Goal: Information Seeking & Learning: Understand process/instructions

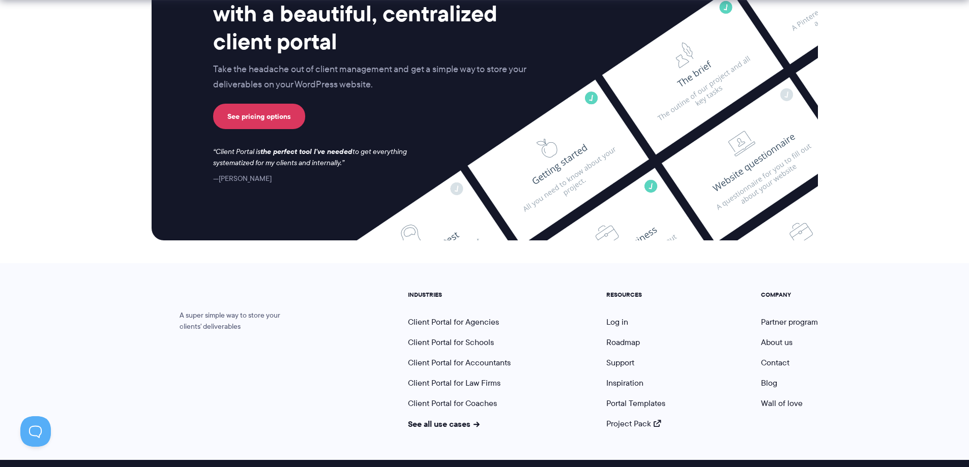
scroll to position [4208, 0]
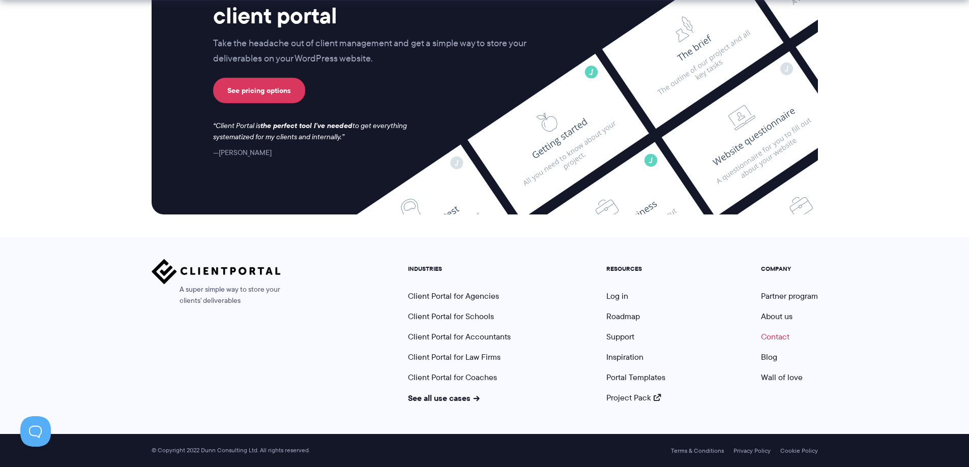
click at [781, 334] on link "Contact" at bounding box center [775, 337] width 28 height 12
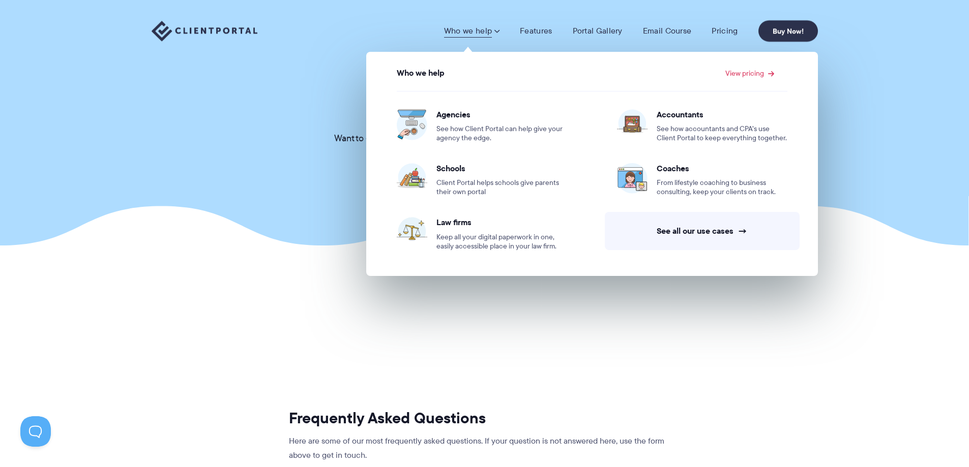
click at [491, 32] on link "Who we help" at bounding box center [471, 31] width 55 height 10
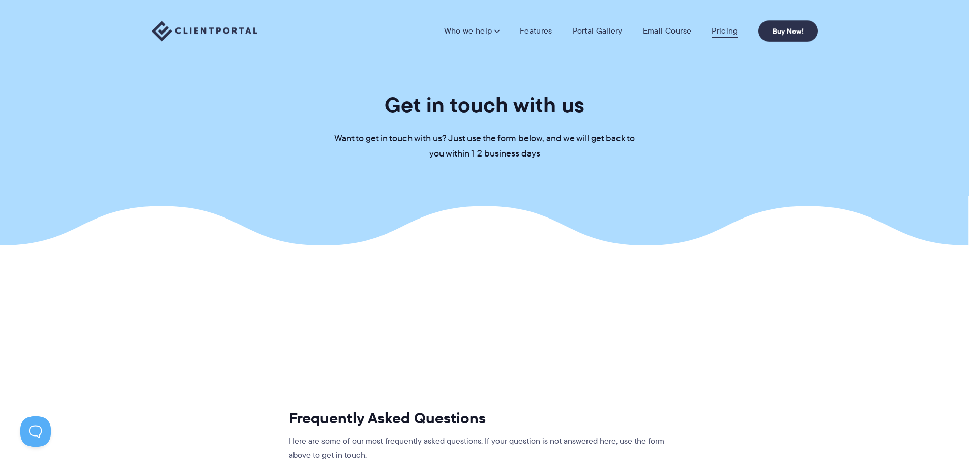
click at [729, 32] on link "Pricing" at bounding box center [725, 31] width 26 height 10
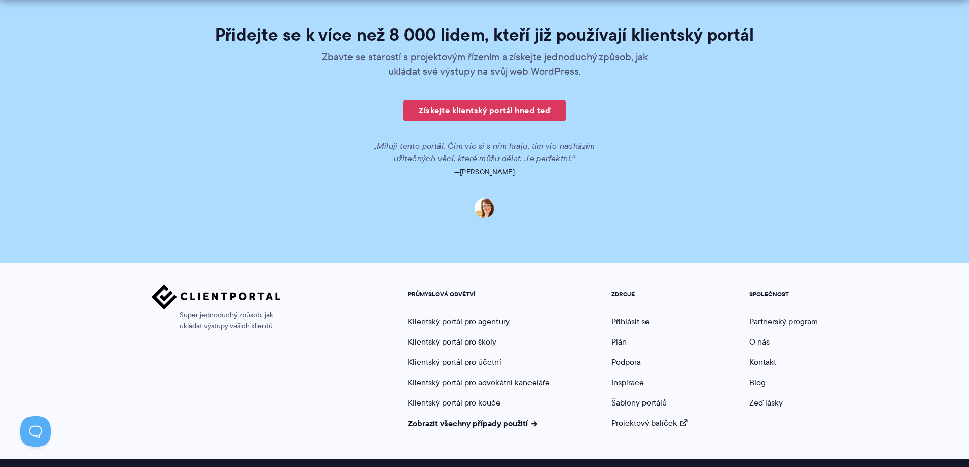
scroll to position [2522, 0]
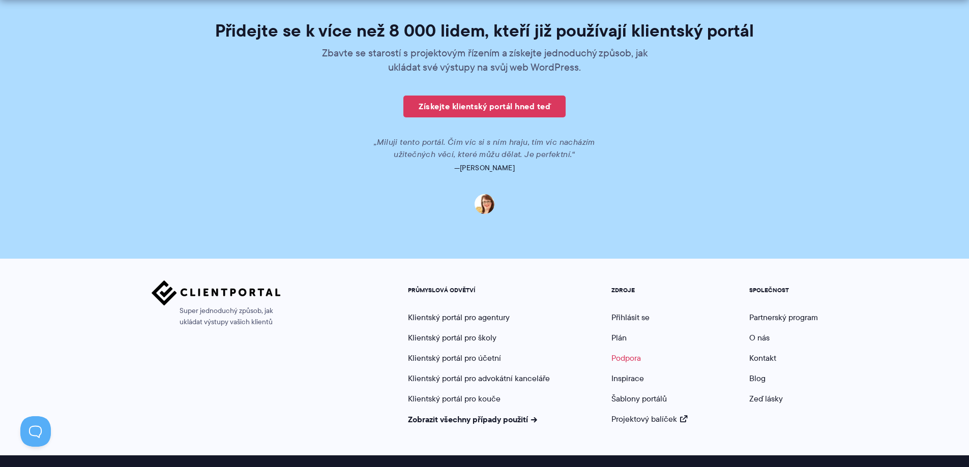
click at [624, 359] on font "Podpora" at bounding box center [625, 358] width 29 height 12
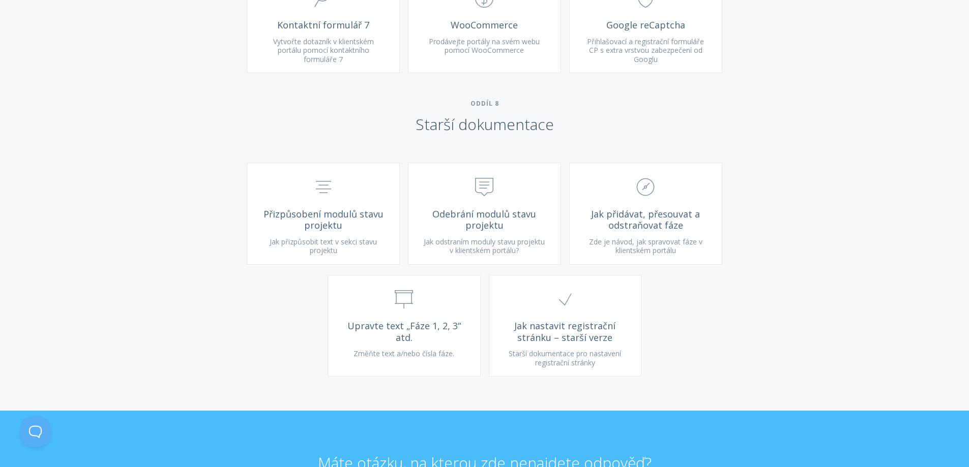
scroll to position [2583, 0]
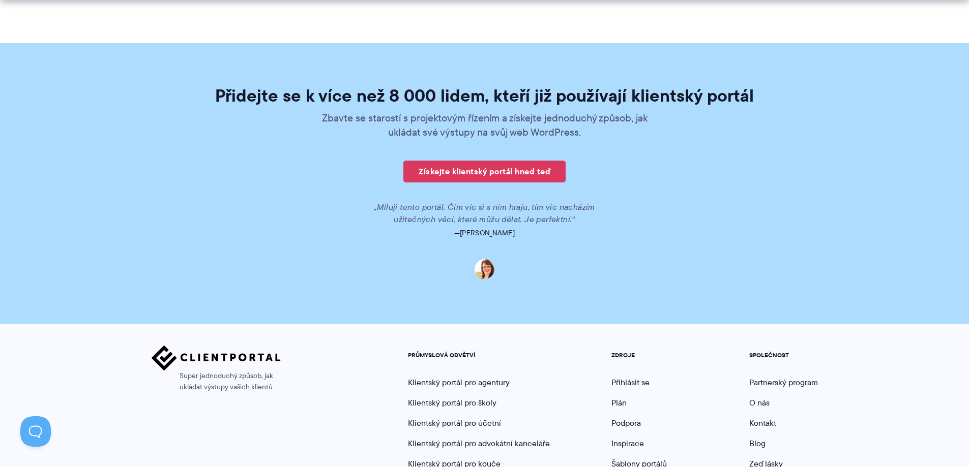
scroll to position [2510, 0]
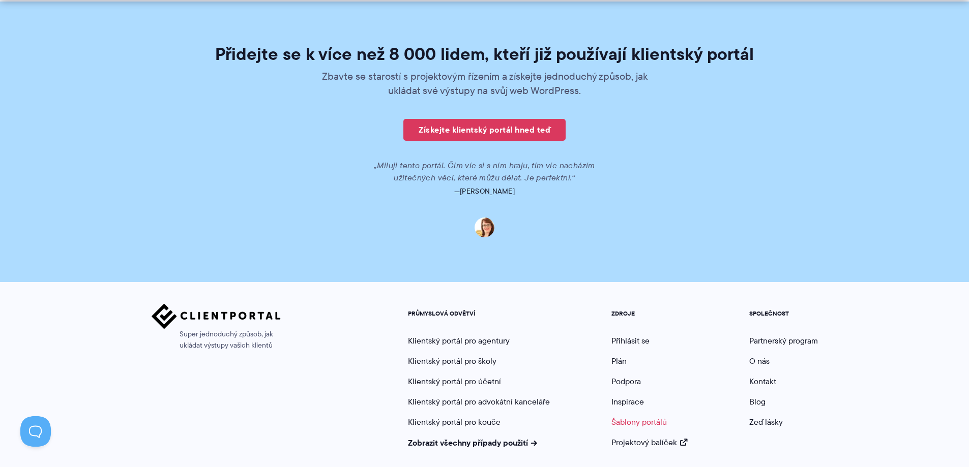
click at [632, 417] on font "Šablony portálů" at bounding box center [638, 423] width 55 height 12
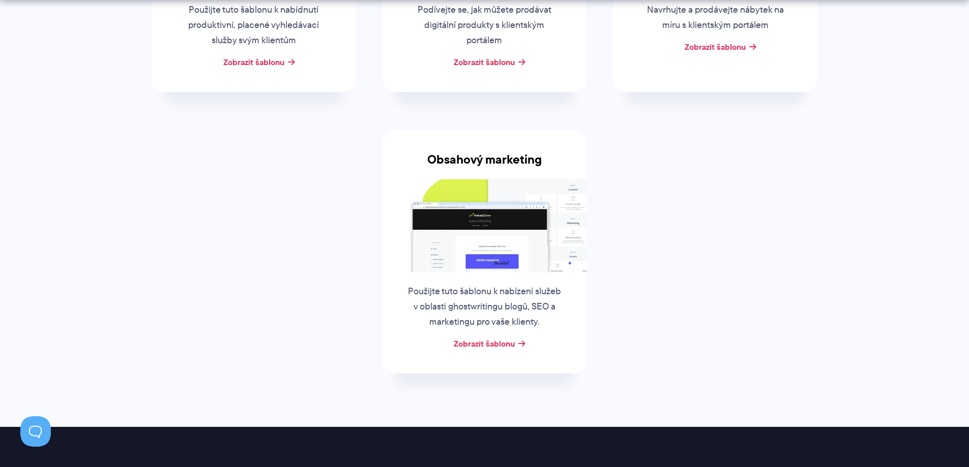
scroll to position [407, 0]
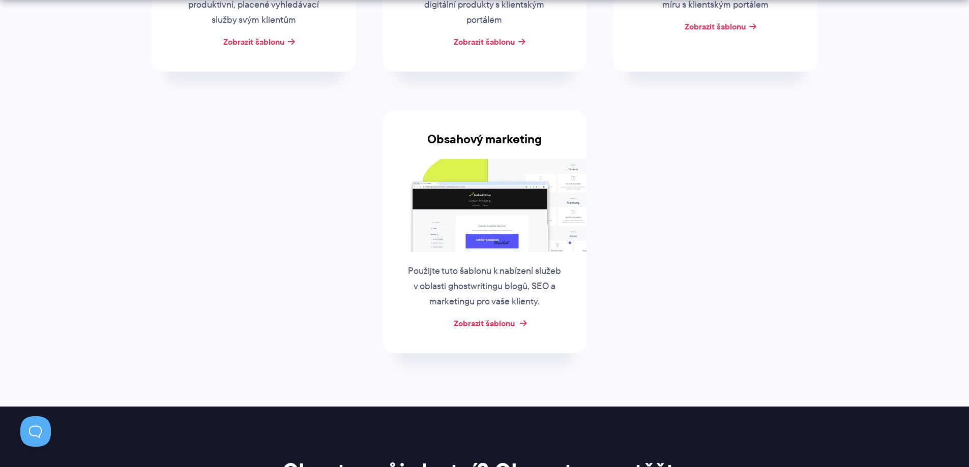
click at [500, 323] on font "Zobrazit šablonu" at bounding box center [484, 323] width 61 height 12
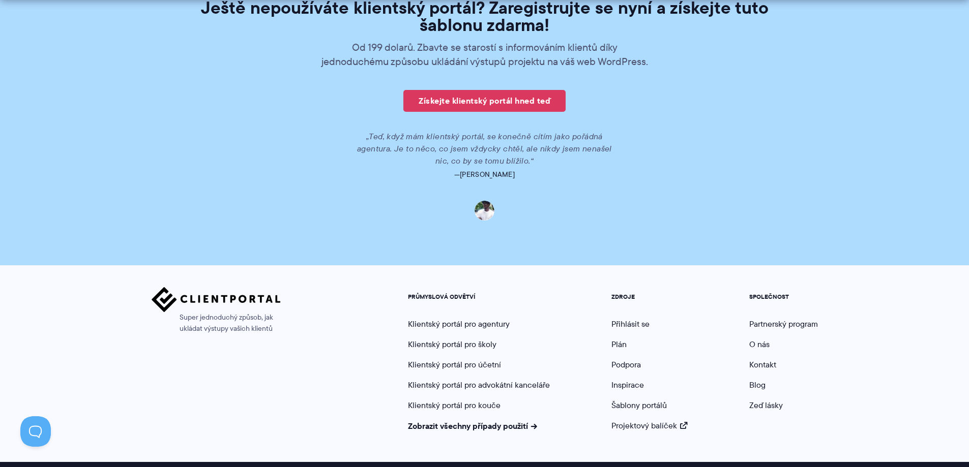
scroll to position [1509, 0]
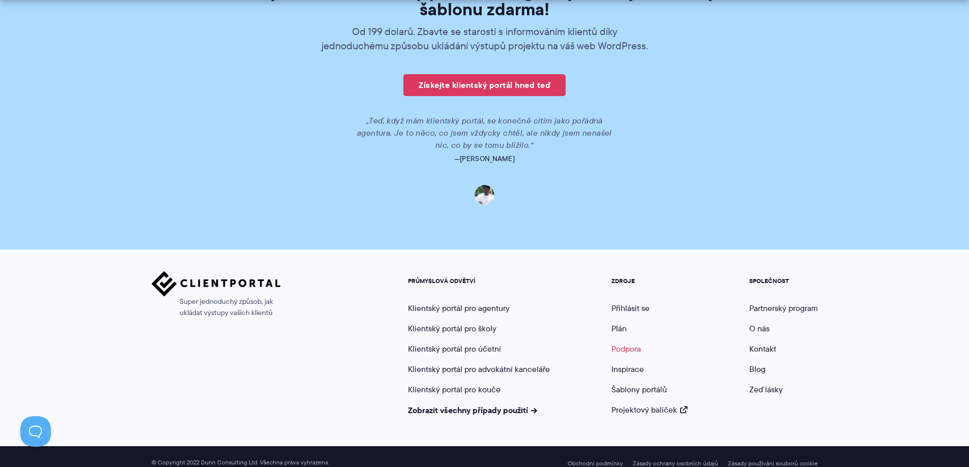
click at [635, 343] on font "Podpora" at bounding box center [625, 349] width 29 height 12
click at [620, 343] on font "Podpora" at bounding box center [625, 349] width 29 height 12
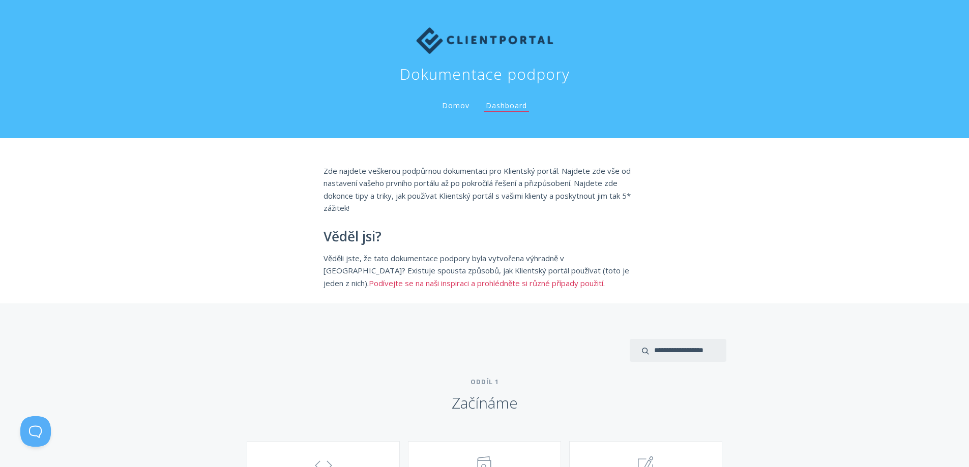
click at [603, 278] on font "Podívejte se na naši inspiraci a prohlédněte si různé případy použití" at bounding box center [486, 283] width 234 height 10
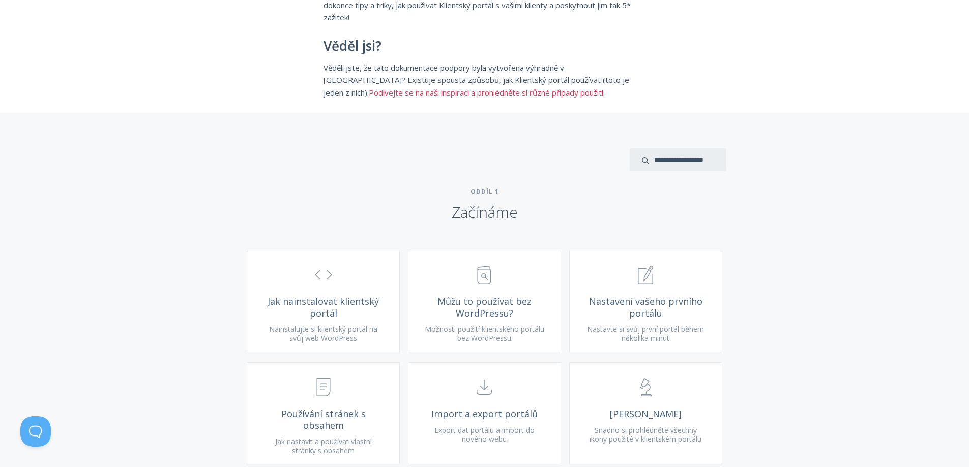
scroll to position [203, 0]
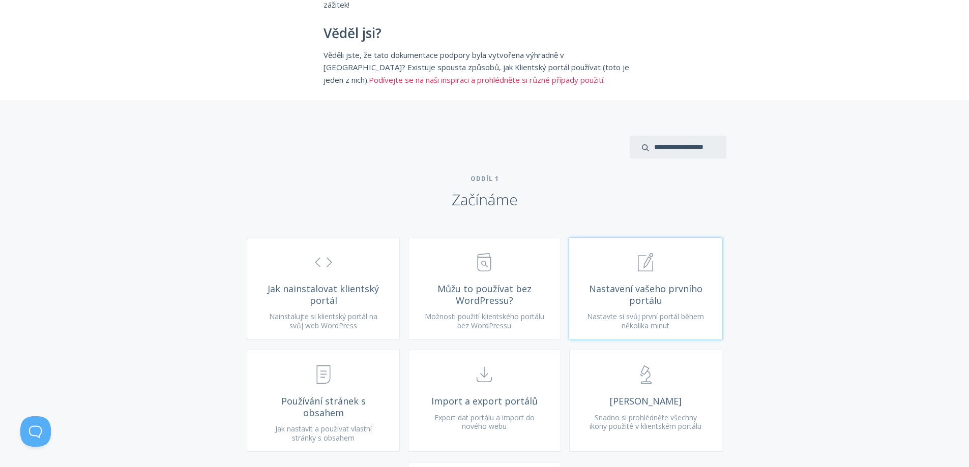
click at [670, 288] on font "Nastavení vašeho prvního portálu" at bounding box center [645, 295] width 113 height 24
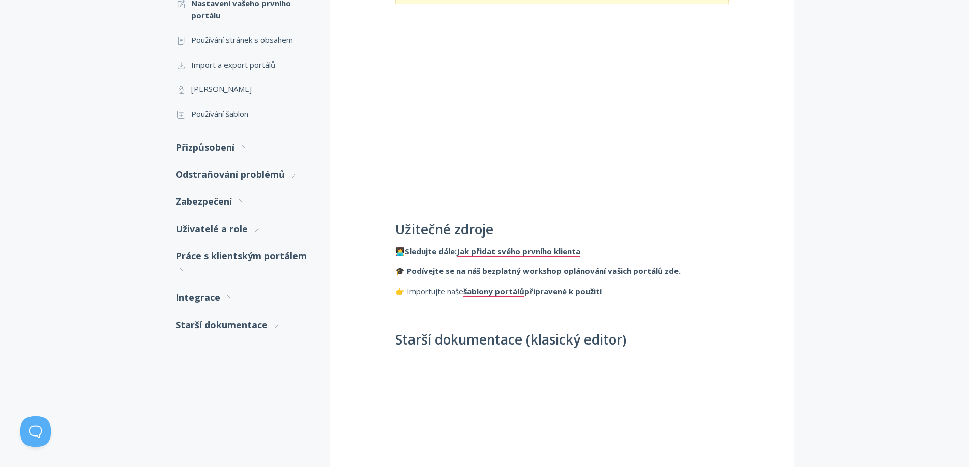
scroll to position [254, 0]
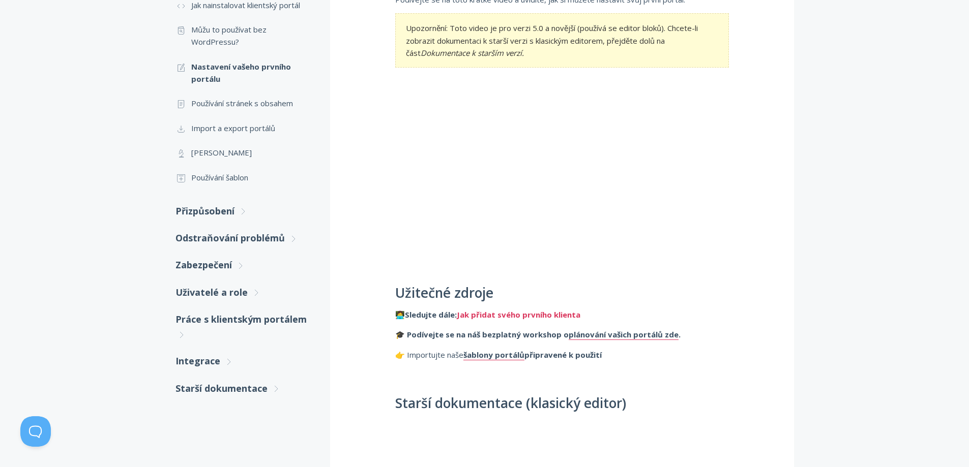
click at [521, 319] on font "Jak přidat svého prvního klienta" at bounding box center [519, 315] width 124 height 10
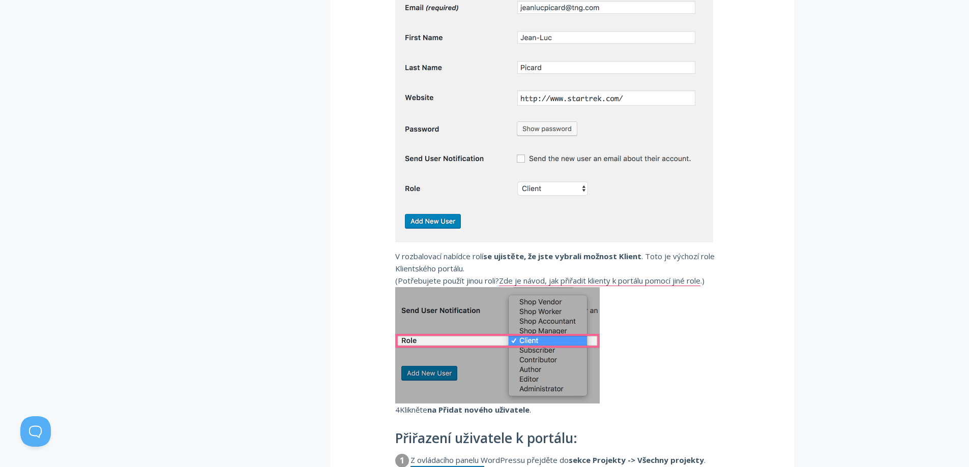
scroll to position [915, 0]
click at [612, 228] on img at bounding box center [554, 79] width 318 height 326
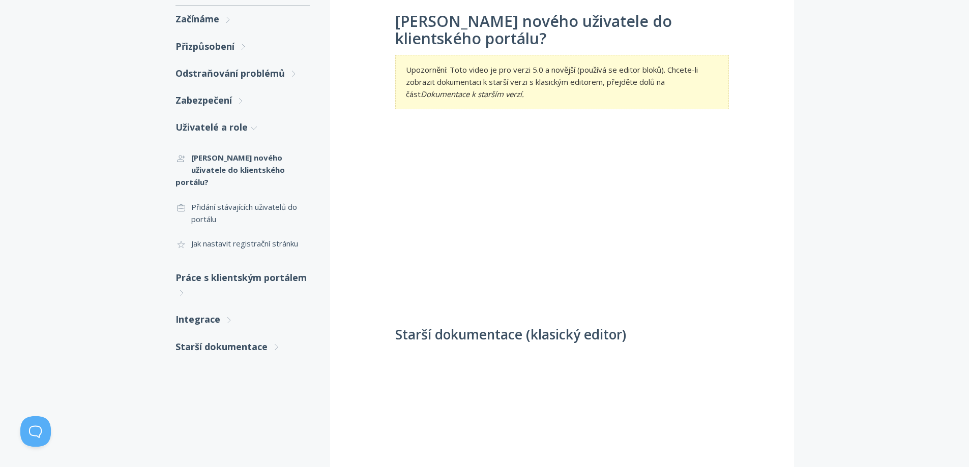
scroll to position [102, 0]
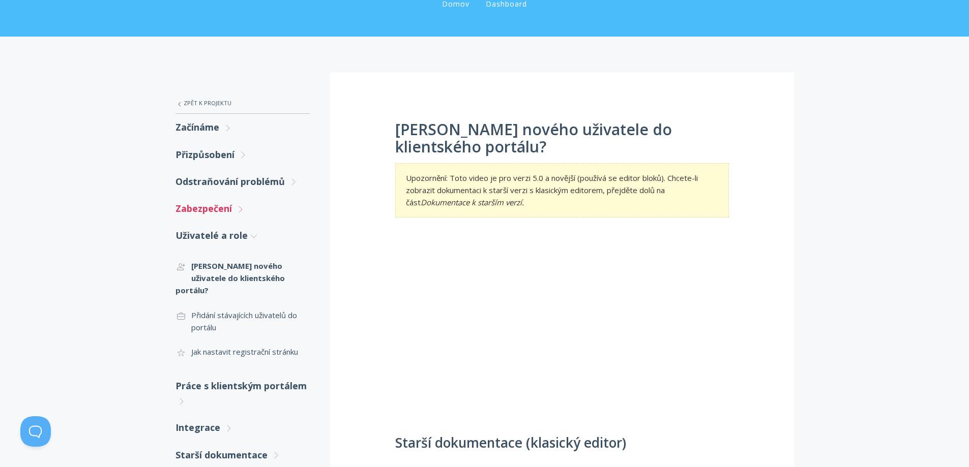
click at [238, 211] on icon ".st0{fill:none;stroke:#000000;stroke-width:2;stroke-miterlimit:10;} Untitled-27" at bounding box center [240, 209] width 9 height 9
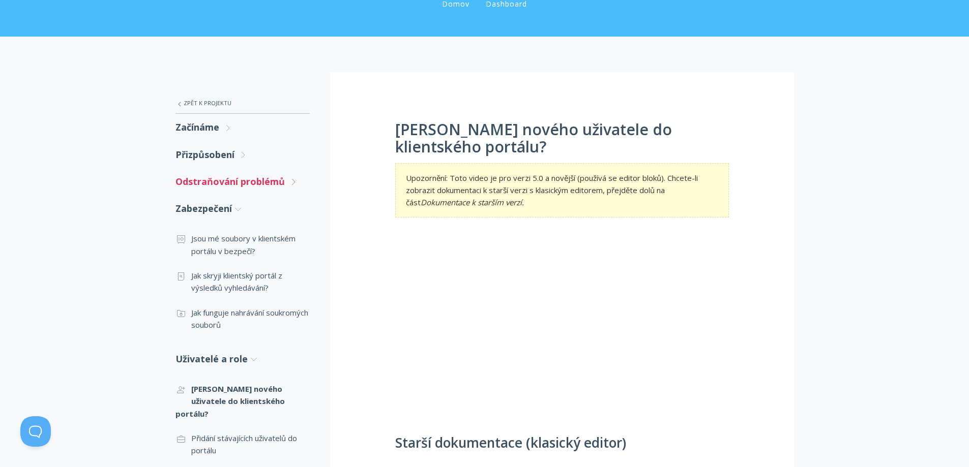
click at [251, 188] on link "Odstraňování problémů .st0{fill:none;stroke:#000000;stroke-width:2;stroke-miter…" at bounding box center [242, 181] width 134 height 27
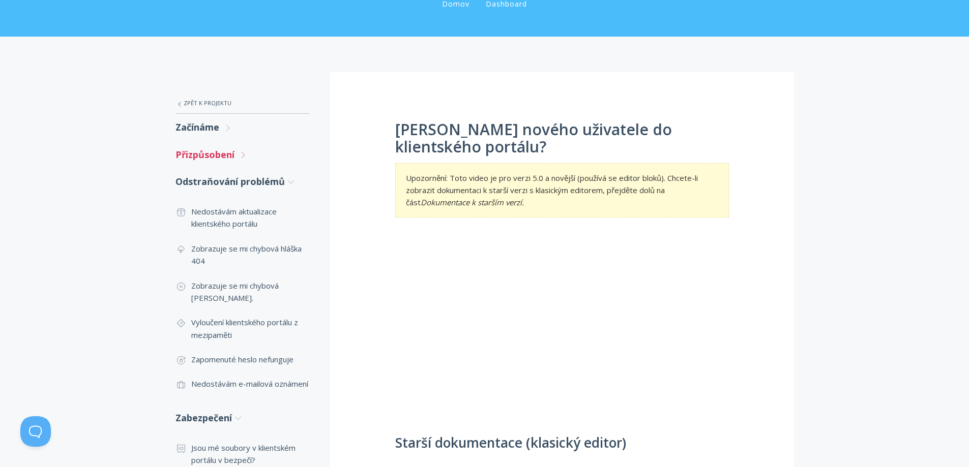
click at [238, 160] on link "Přizpůsobení .st0{fill:none;stroke:#000000;stroke-width:2;stroke-miterlimit:10;…" at bounding box center [242, 154] width 134 height 27
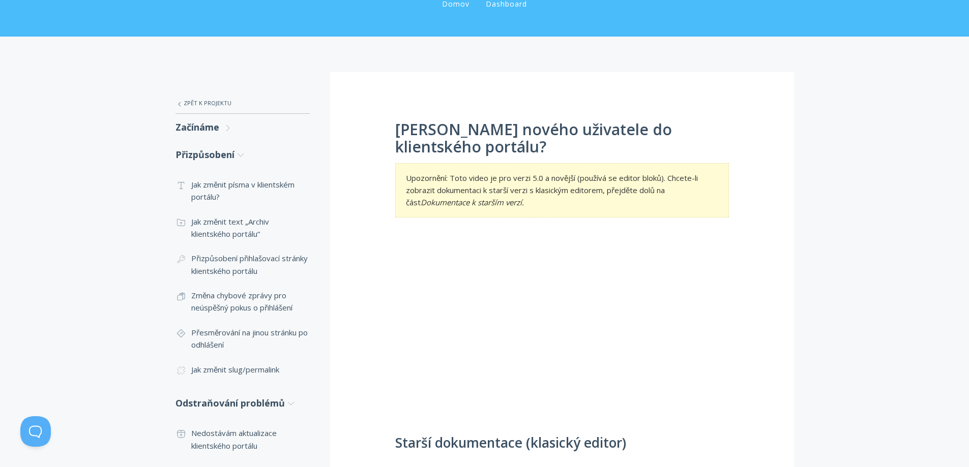
drag, startPoint x: 727, startPoint y: 358, endPoint x: 813, endPoint y: 439, distance: 118.7
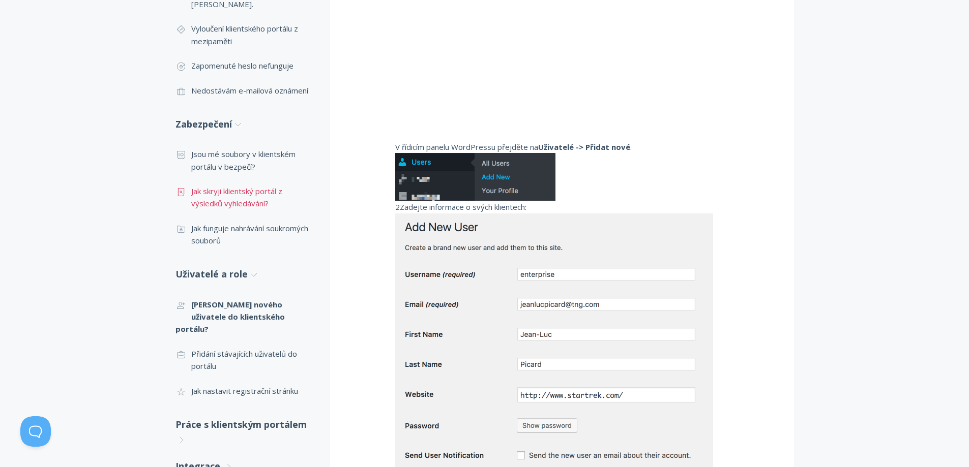
scroll to position [712, 0]
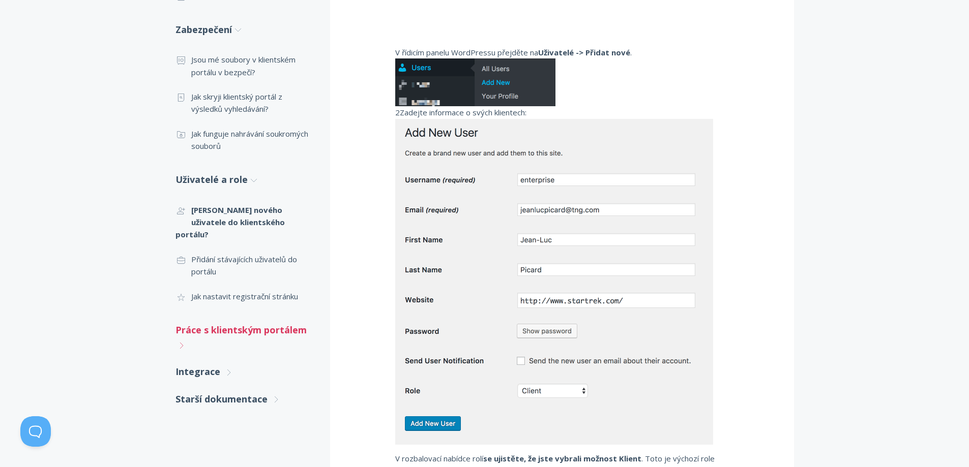
click at [179, 340] on span ".st0{fill:none;stroke:#000000;stroke-width:2;stroke-miterlimit:10;} Untitled-27" at bounding box center [181, 345] width 9 height 11
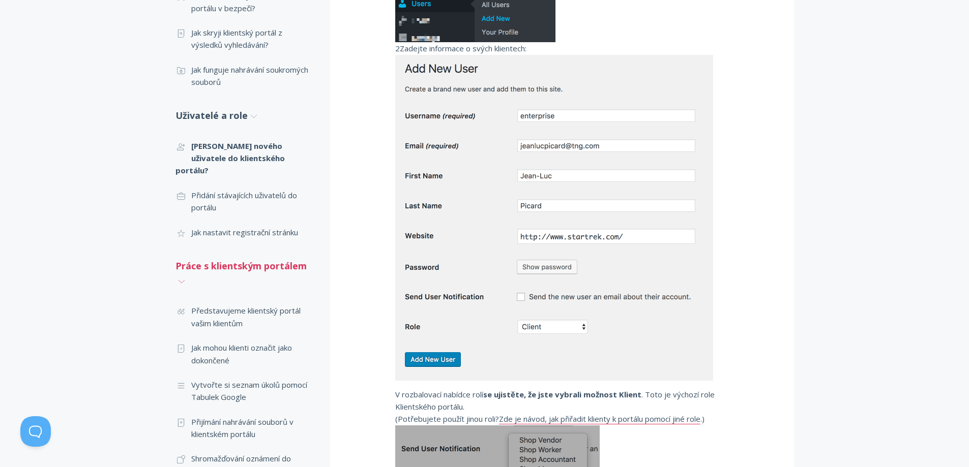
scroll to position [814, 0]
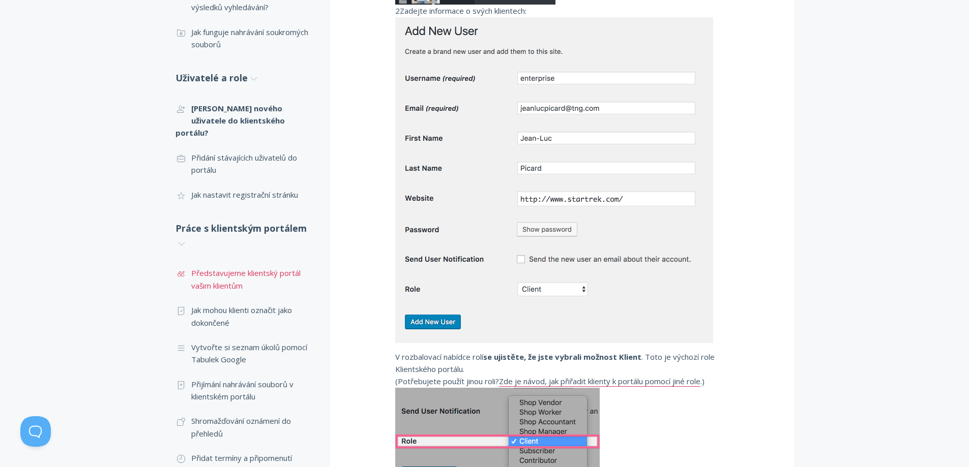
click at [249, 275] on font "Představujeme klientský portál vašim klientům" at bounding box center [245, 279] width 109 height 22
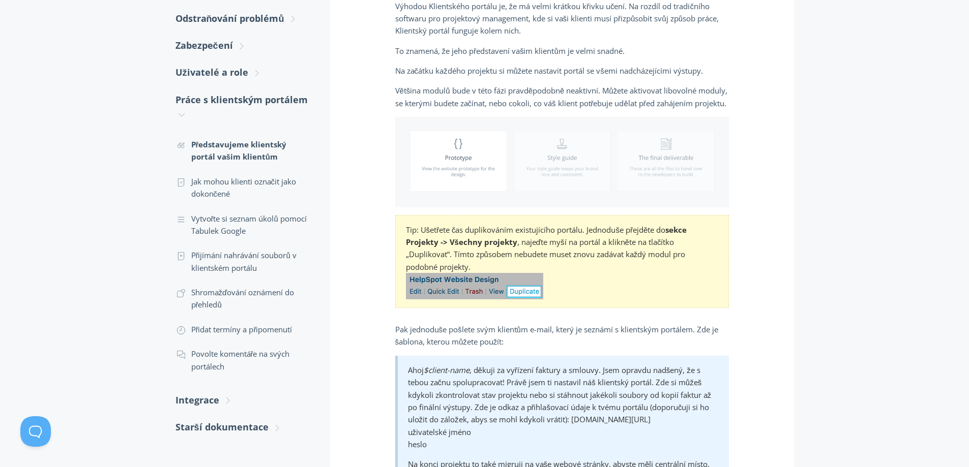
scroll to position [254, 0]
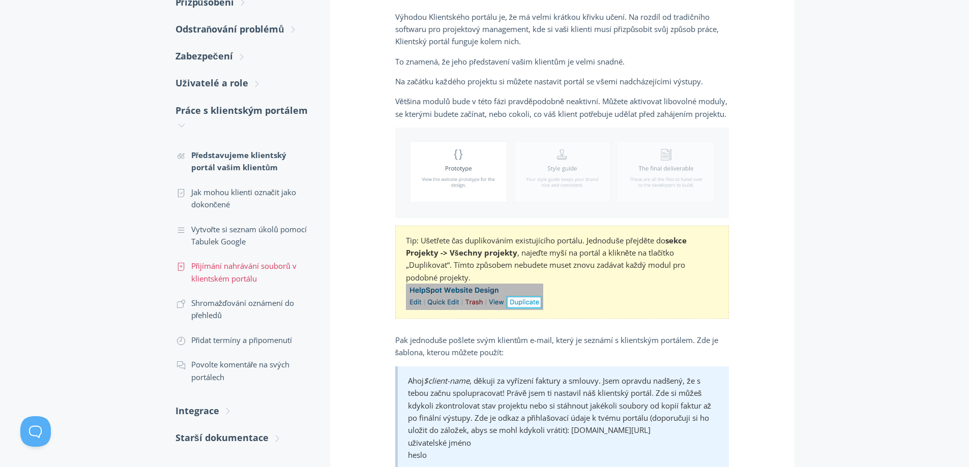
click at [224, 267] on font "Přijímání nahrávání souborů v klientském portálu" at bounding box center [243, 272] width 105 height 22
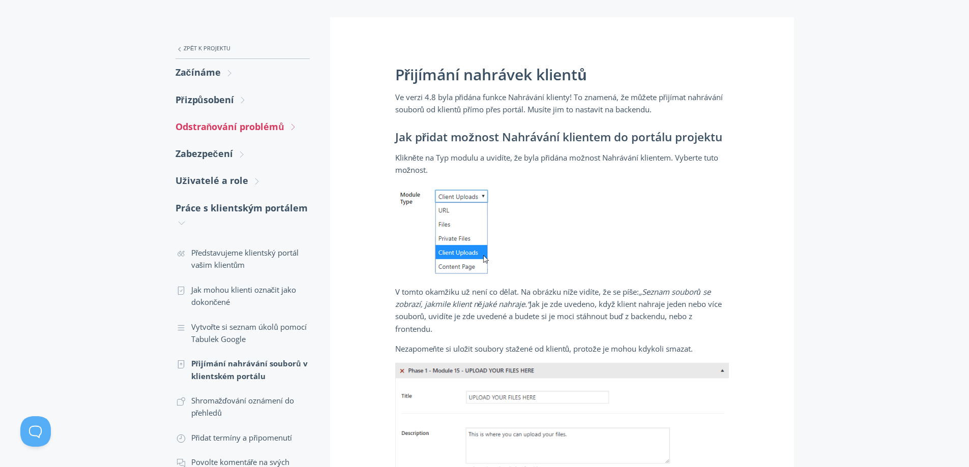
scroll to position [153, 0]
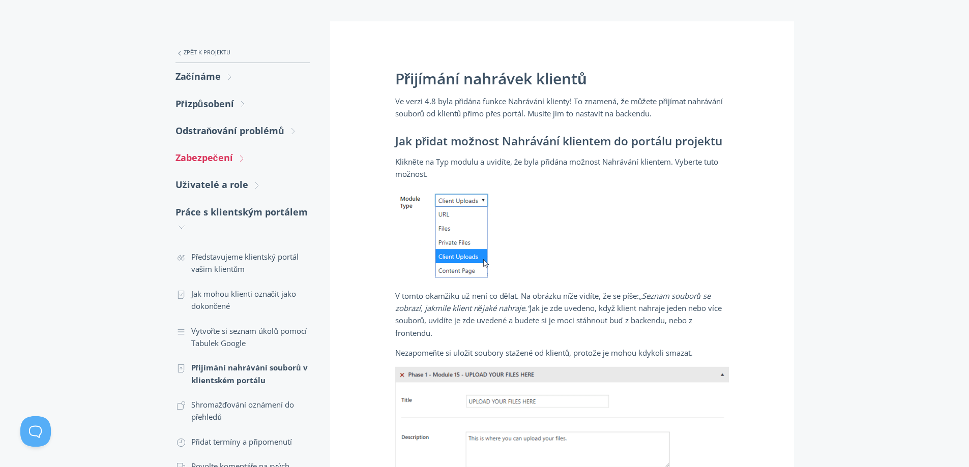
click at [213, 166] on link "Zabezpečení .st0{fill:none;stroke:#000000;stroke-width:2;stroke-miterlimit:10;}…" at bounding box center [242, 157] width 134 height 27
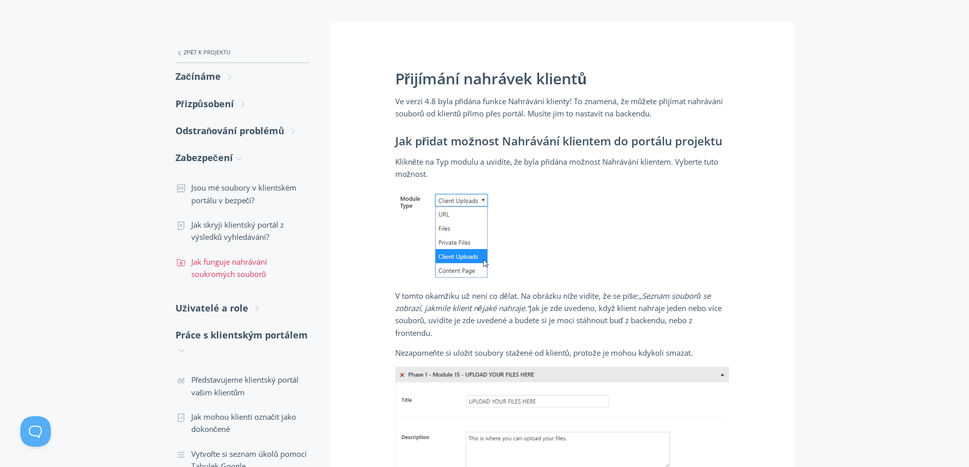
click at [233, 269] on font "Jak funguje nahrávání soukromých souborů" at bounding box center [229, 268] width 76 height 22
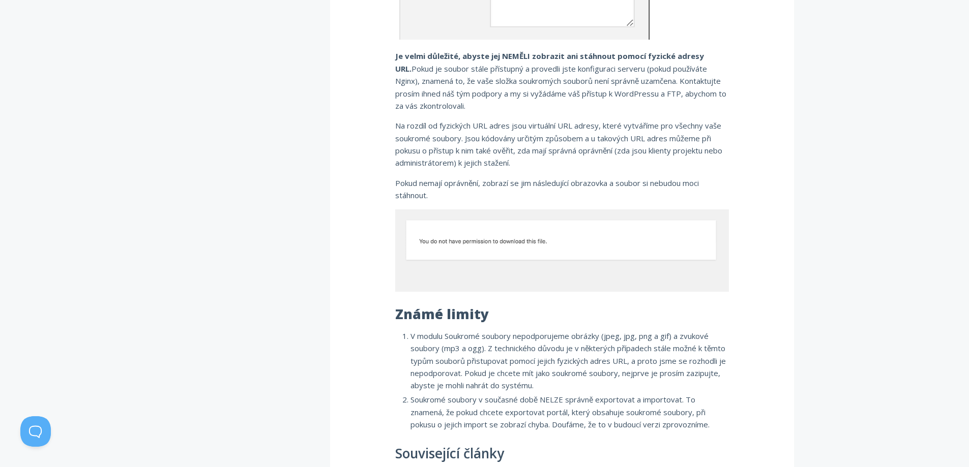
scroll to position [712, 0]
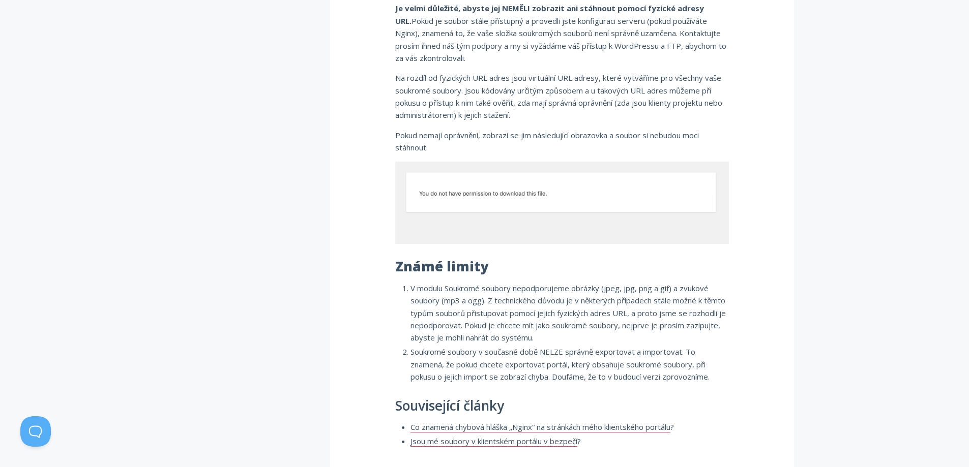
click at [499, 193] on img at bounding box center [562, 203] width 334 height 83
click at [466, 261] on font "Známé limity" at bounding box center [442, 266] width 94 height 18
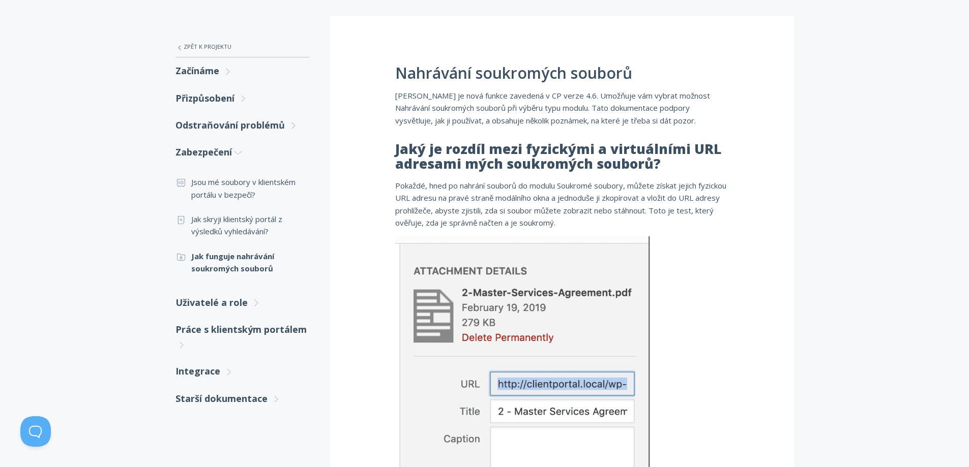
scroll to position [153, 0]
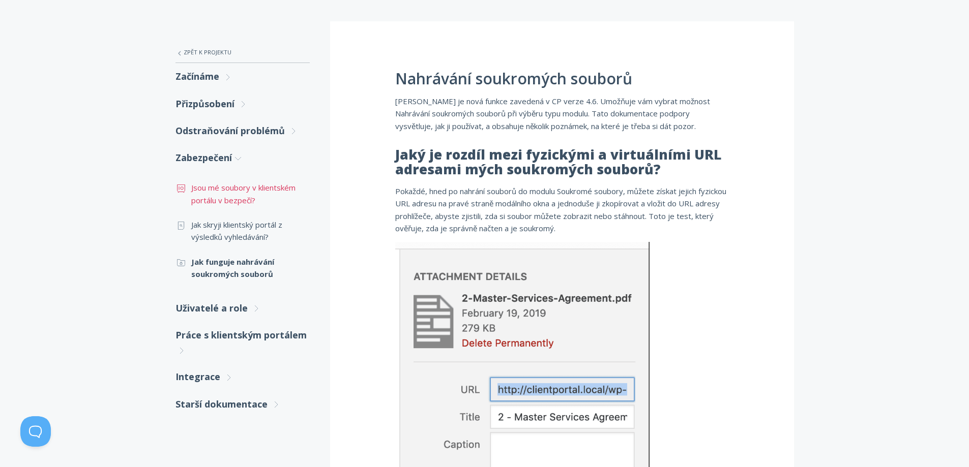
click at [215, 191] on font "Jsou mé soubory v klientském portálu v bezpečí?" at bounding box center [243, 194] width 104 height 22
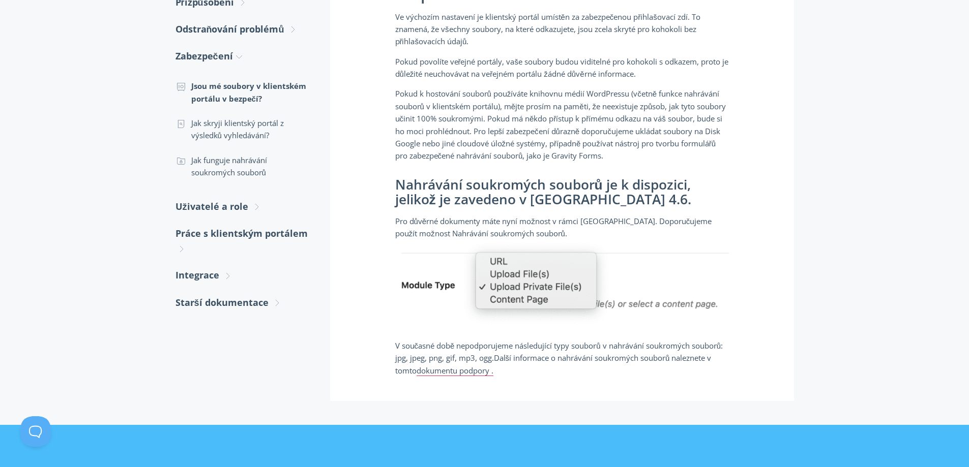
scroll to position [305, 0]
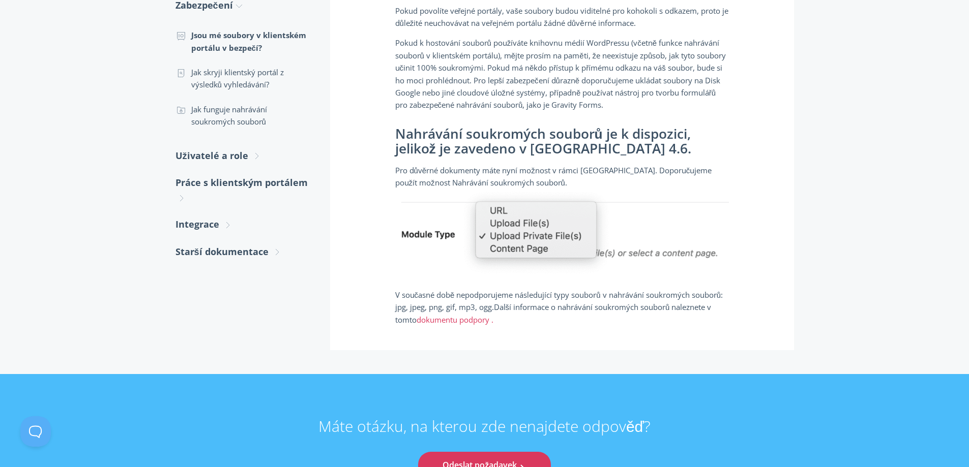
click at [463, 318] on font "dokumentu podpory ." at bounding box center [455, 320] width 77 height 10
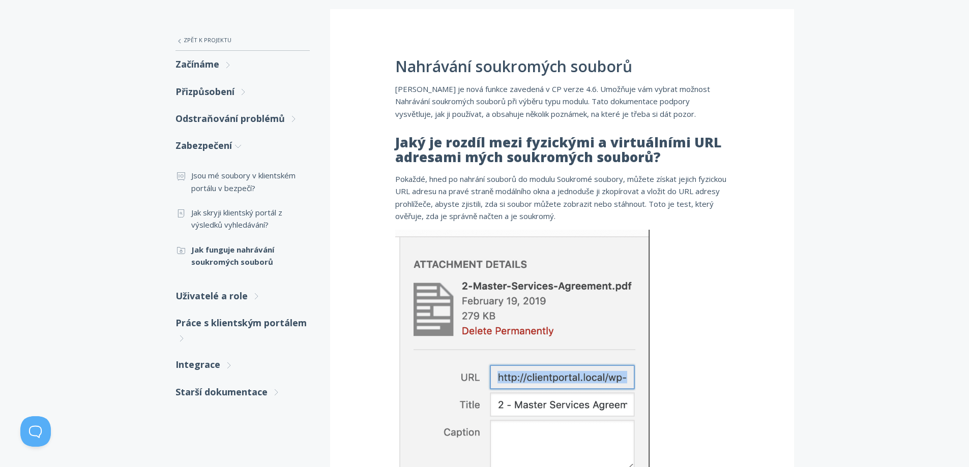
scroll to position [51, 0]
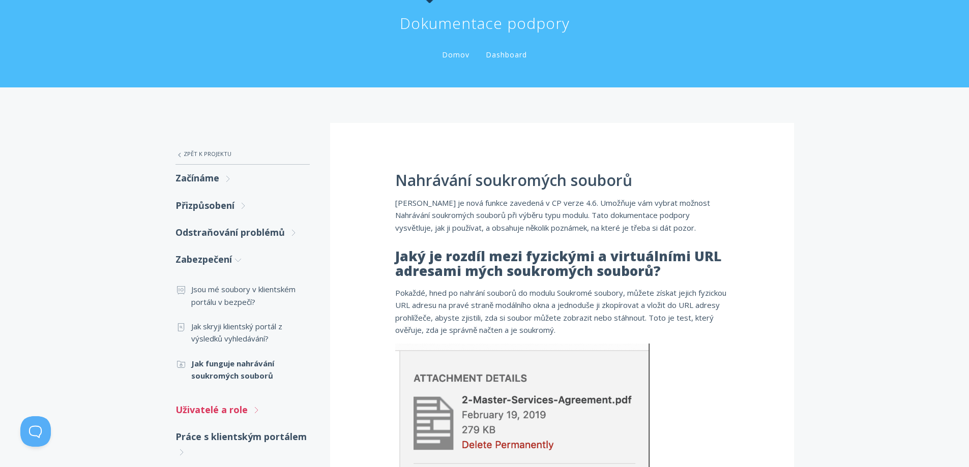
click at [226, 410] on font "Uživatelé a role" at bounding box center [211, 410] width 72 height 12
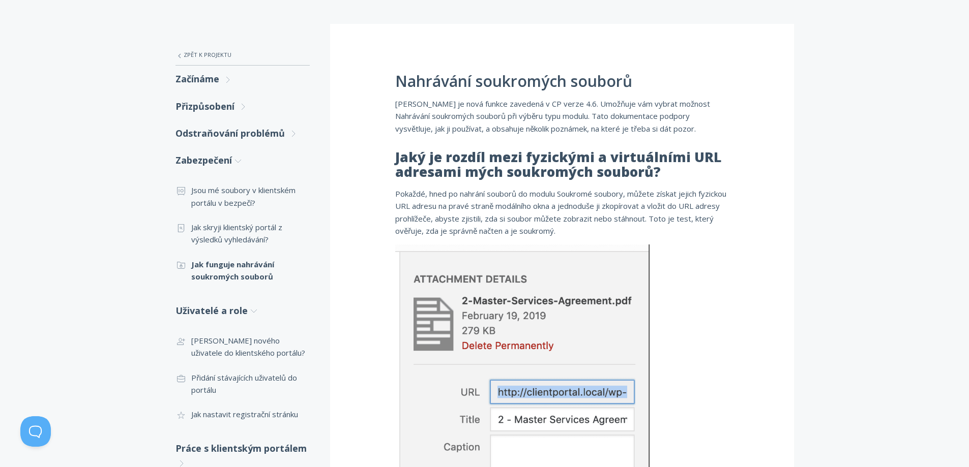
scroll to position [153, 0]
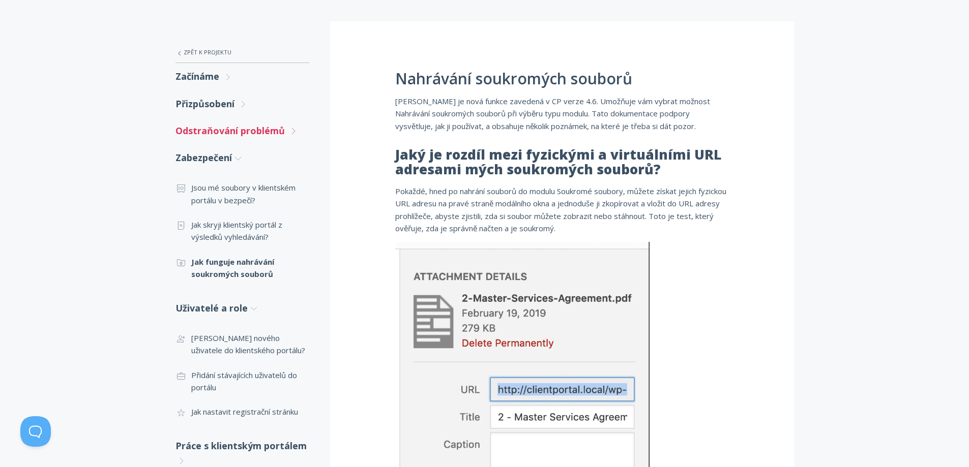
click at [259, 132] on font "Odstraňování problémů" at bounding box center [229, 131] width 109 height 12
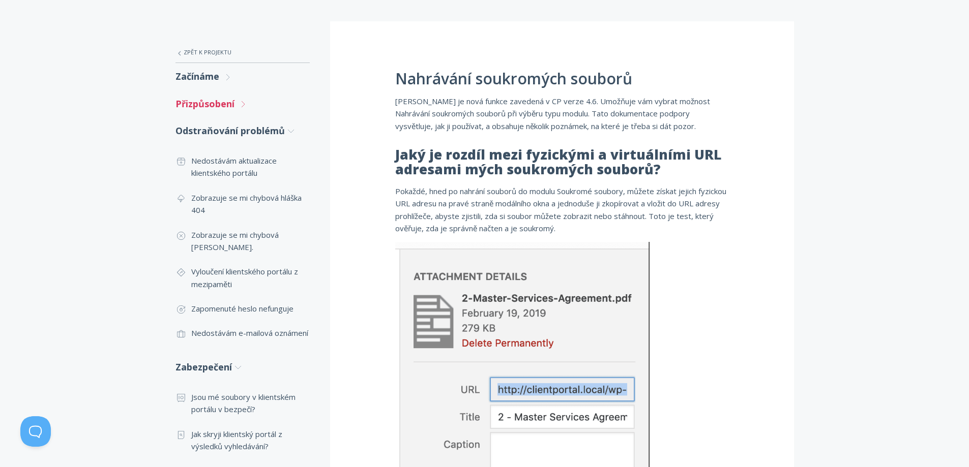
click at [232, 106] on font "Přizpůsobení" at bounding box center [204, 104] width 59 height 12
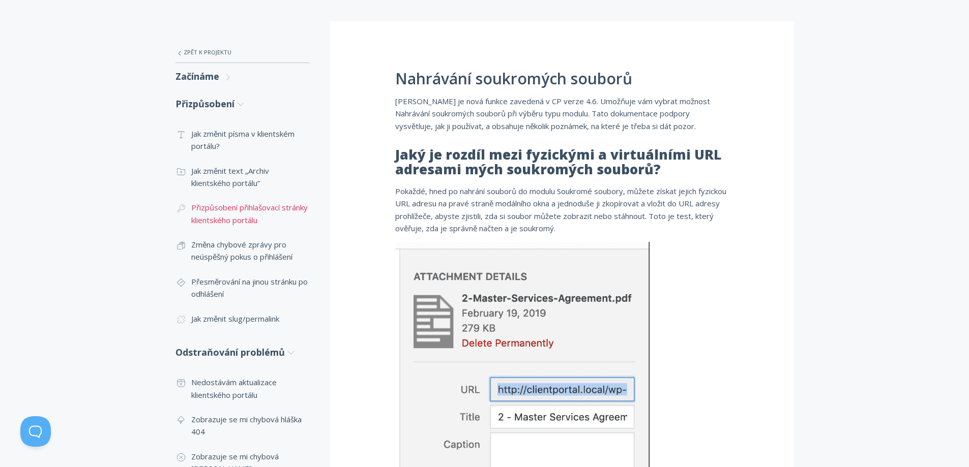
click at [235, 208] on font "Přizpůsobení přihlašovací stránky klientského portálu" at bounding box center [249, 213] width 116 height 22
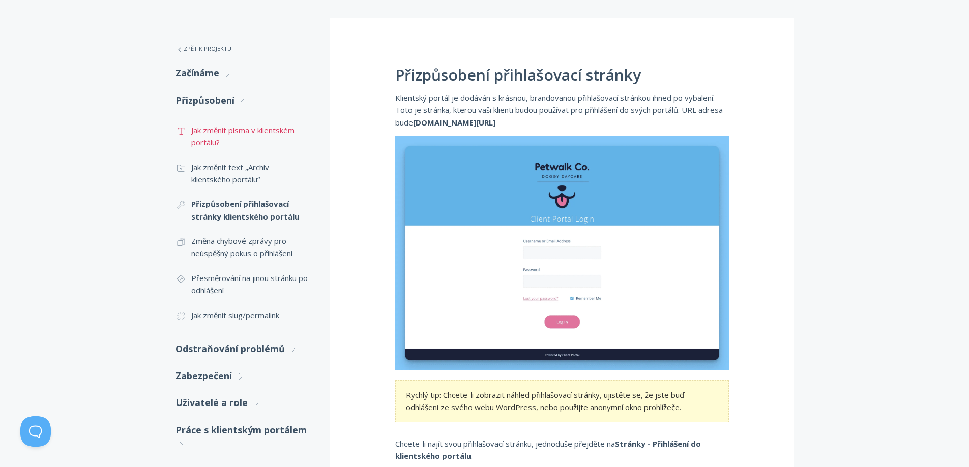
scroll to position [153, 0]
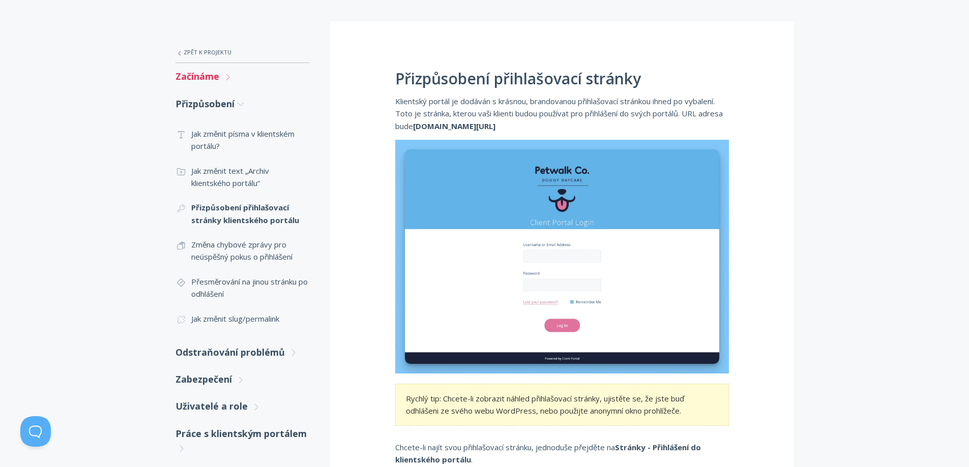
click at [222, 75] on link "Začínáme .st0{fill:none;stroke:#000000;stroke-width:2;stroke-miterlimit:10;} Un…" at bounding box center [242, 76] width 134 height 27
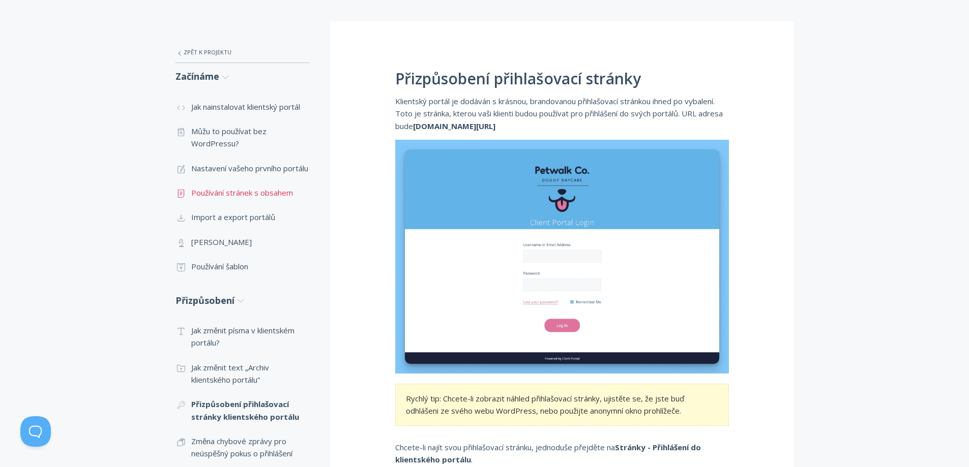
click at [244, 198] on font "Používání stránek s obsahem" at bounding box center [242, 193] width 102 height 10
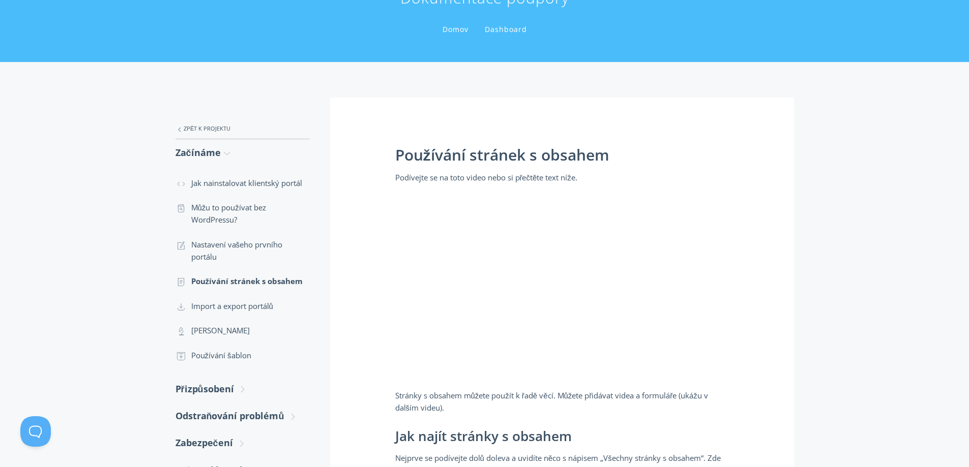
scroll to position [153, 0]
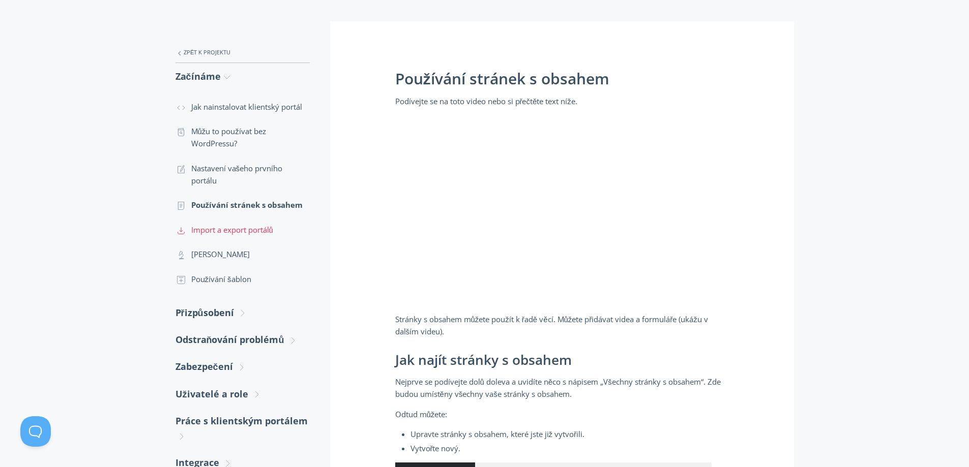
click at [253, 230] on font "Import a export portálů" at bounding box center [232, 230] width 82 height 10
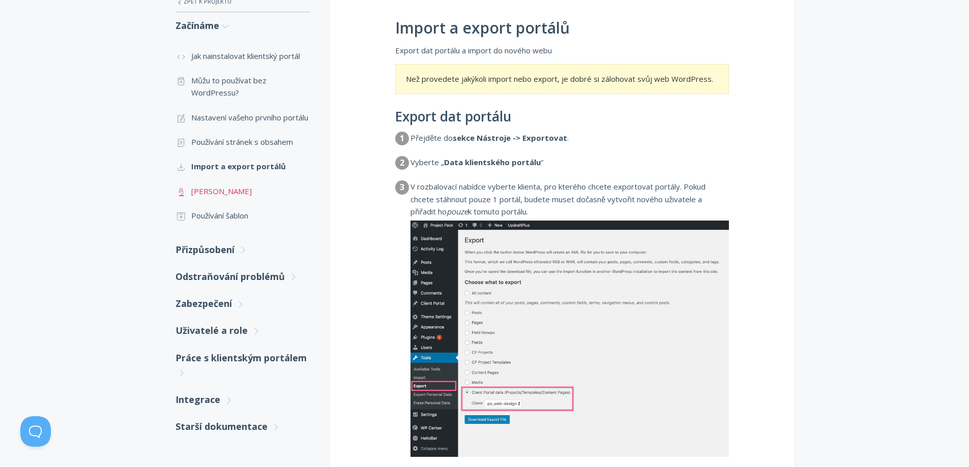
click at [223, 196] on font "[PERSON_NAME]" at bounding box center [221, 191] width 61 height 10
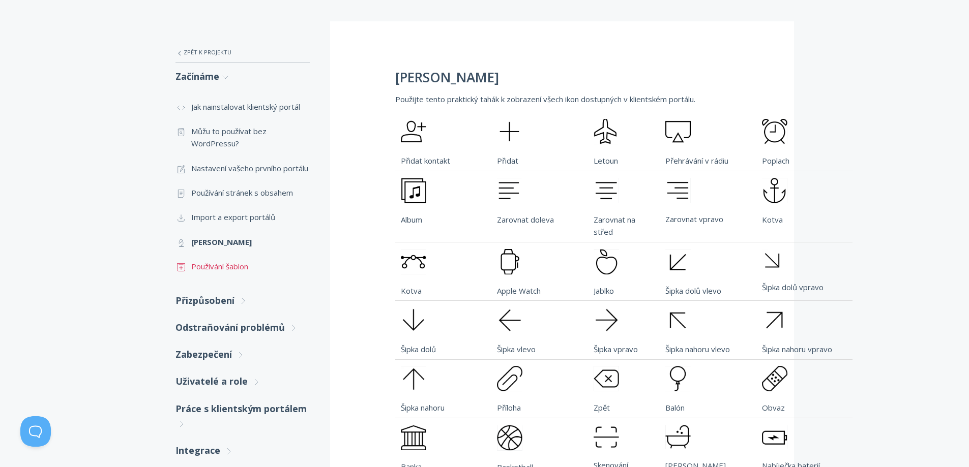
click at [233, 272] on font "Používání šablon" at bounding box center [219, 266] width 57 height 10
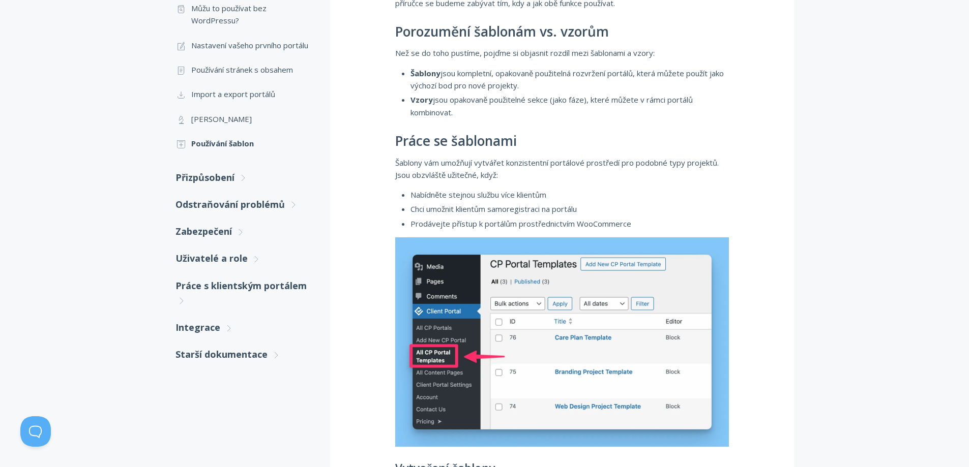
scroll to position [299, 0]
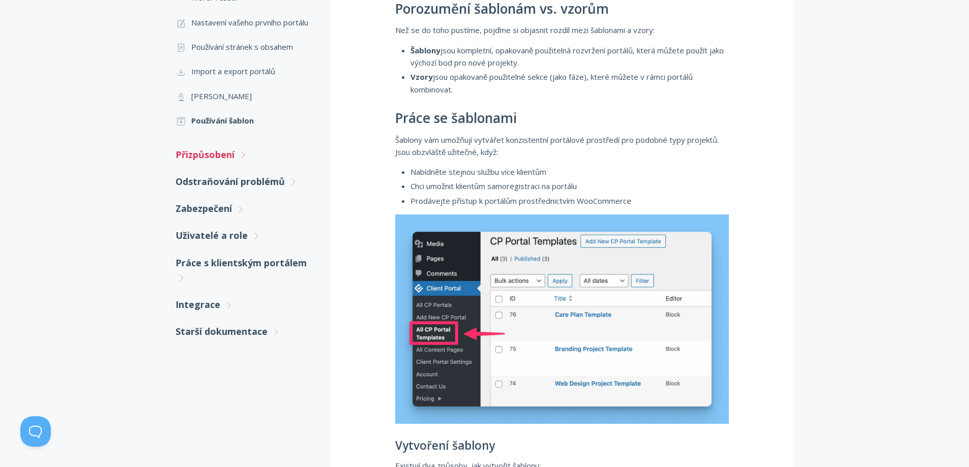
click at [224, 168] on link "Přizpůsobení .st0{fill:none;stroke:#000000;stroke-width:2;stroke-miterlimit:10;…" at bounding box center [242, 154] width 134 height 27
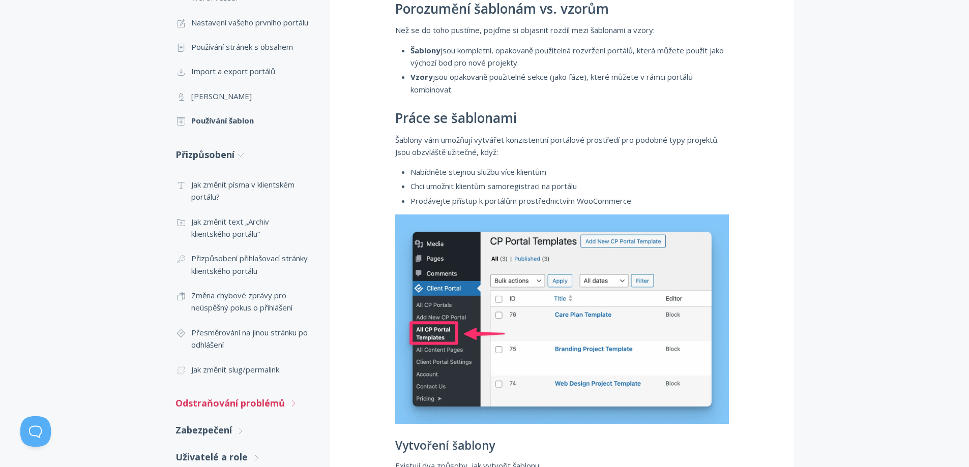
click at [245, 408] on link "Odstraňování problémů .st0{fill:none;stroke:#000000;stroke-width:2;stroke-miter…" at bounding box center [242, 403] width 134 height 27
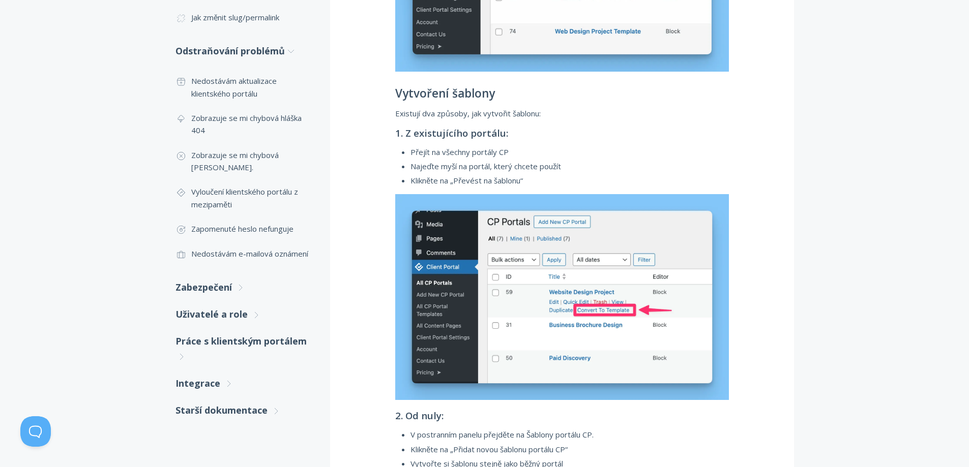
scroll to position [655, 0]
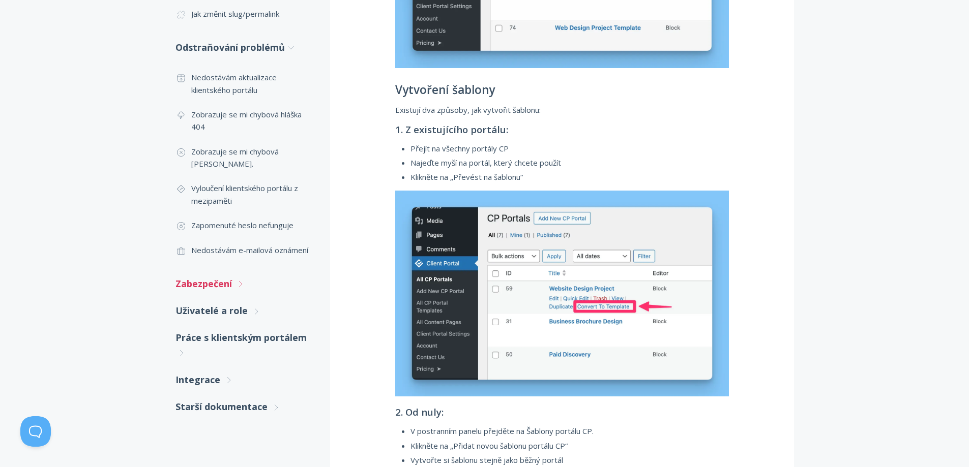
click at [217, 290] on font "Zabezpečení" at bounding box center [203, 284] width 56 height 12
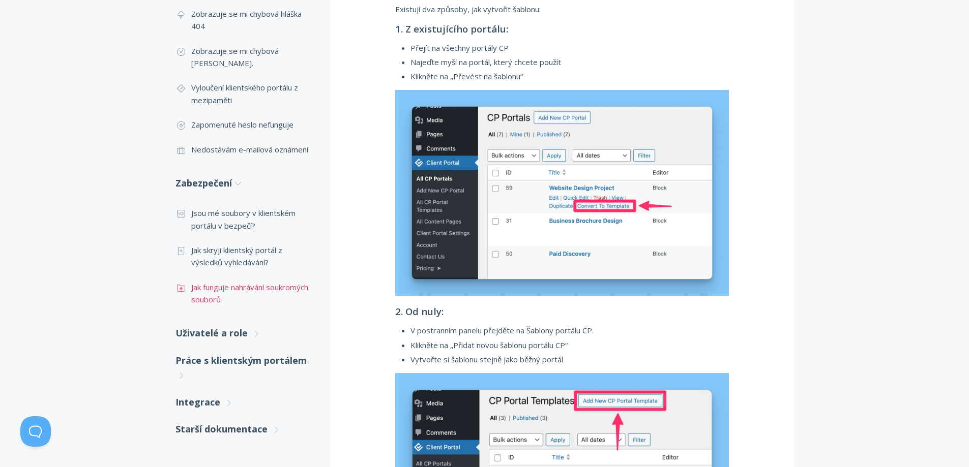
scroll to position [756, 0]
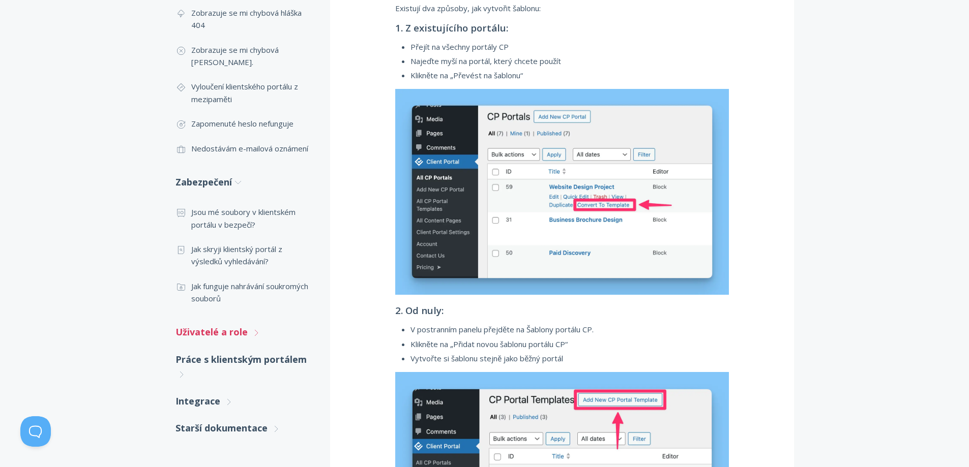
click at [220, 338] on font "Uživatelé a role" at bounding box center [211, 332] width 72 height 12
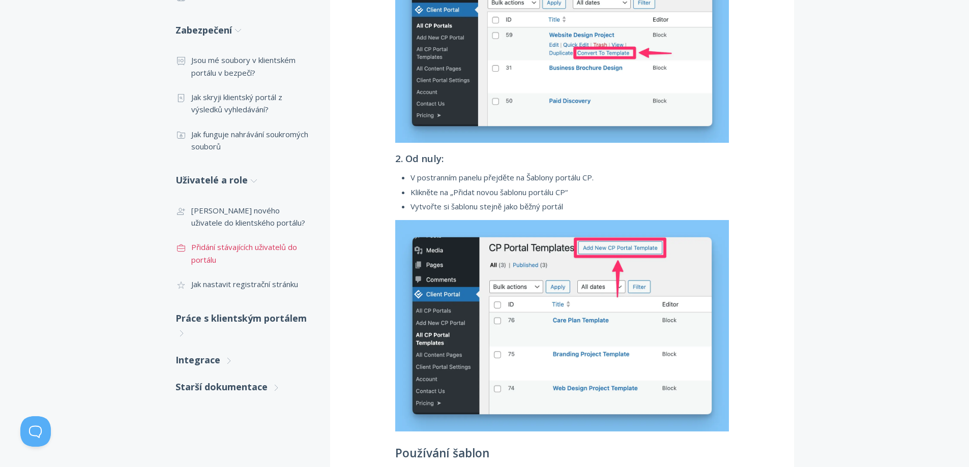
scroll to position [909, 0]
click at [254, 324] on font "Práce s klientským portálem" at bounding box center [240, 318] width 131 height 12
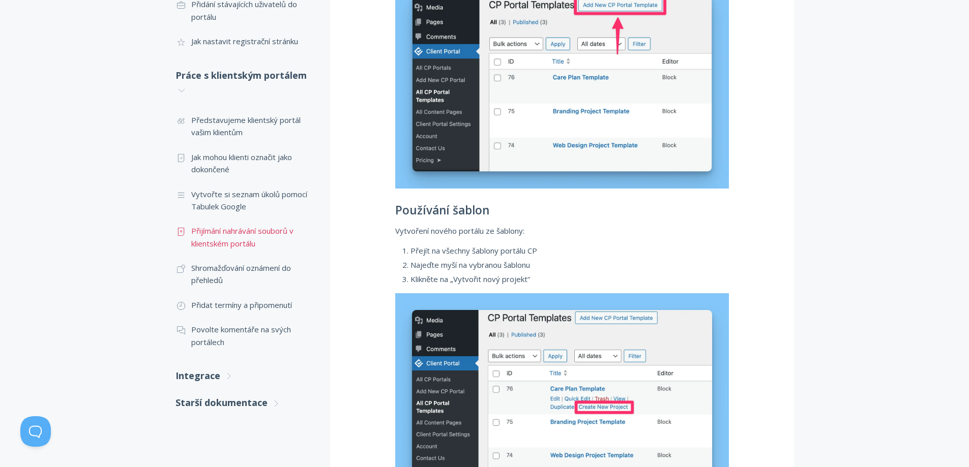
scroll to position [1163, 0]
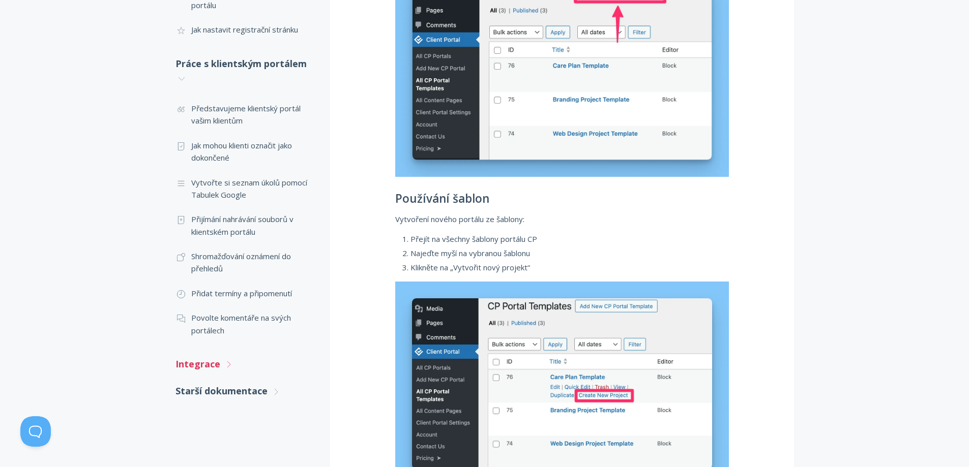
click at [206, 370] on font "Integrace" at bounding box center [197, 364] width 45 height 12
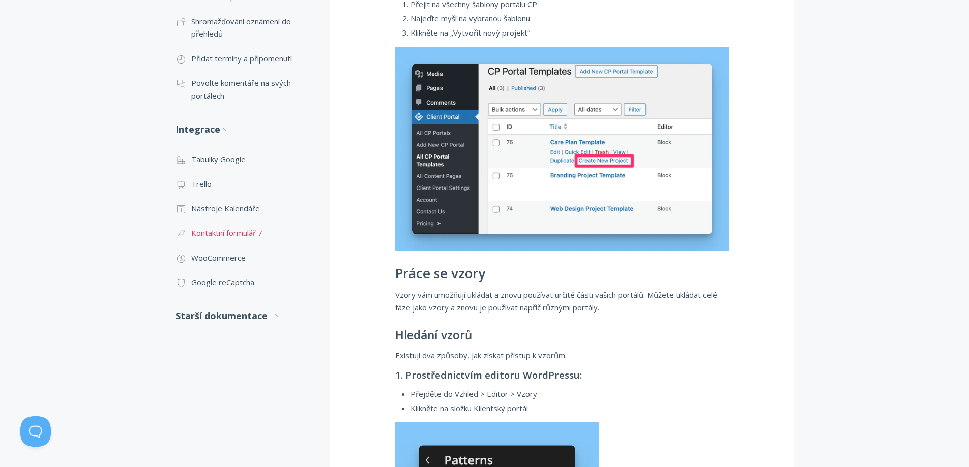
scroll to position [1417, 0]
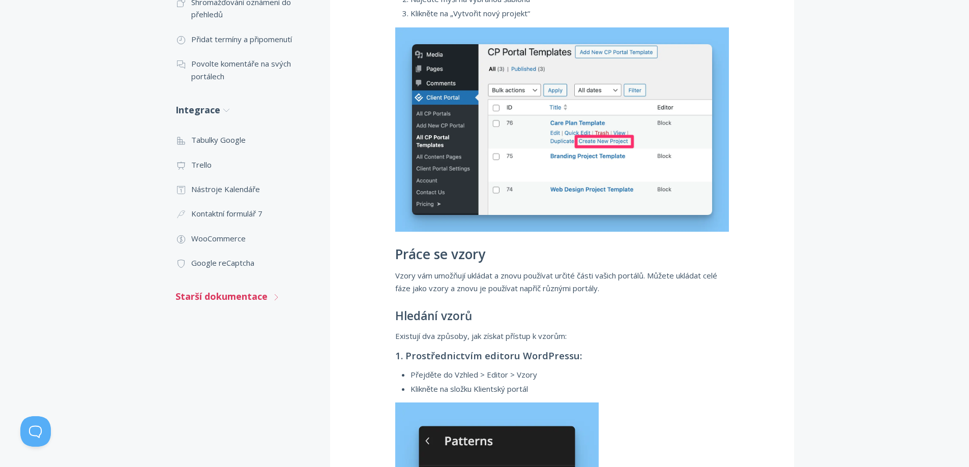
click at [252, 303] on font "Starší dokumentace" at bounding box center [221, 296] width 92 height 12
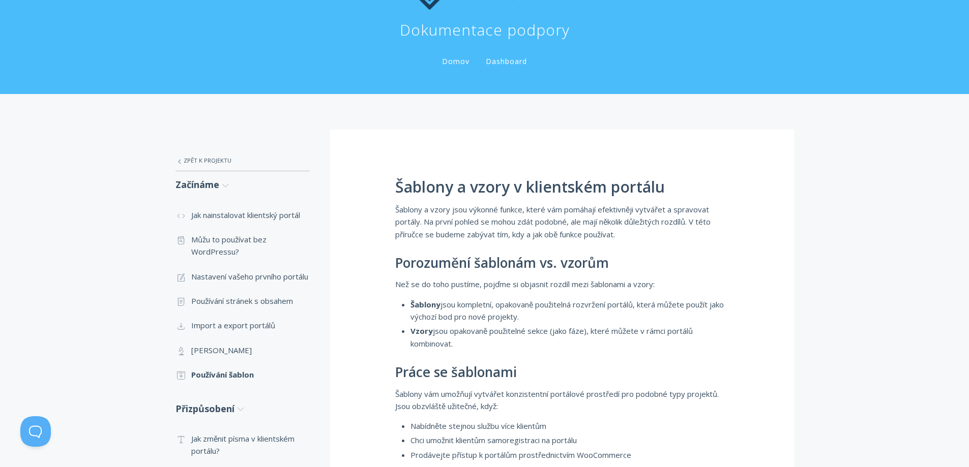
scroll to position [0, 0]
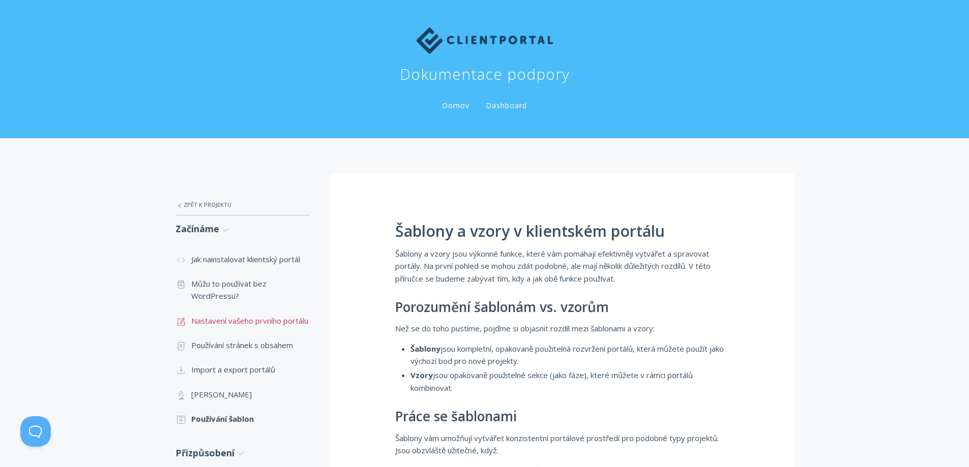
click at [234, 322] on font "Nastavení vašeho prvního portálu" at bounding box center [249, 321] width 117 height 10
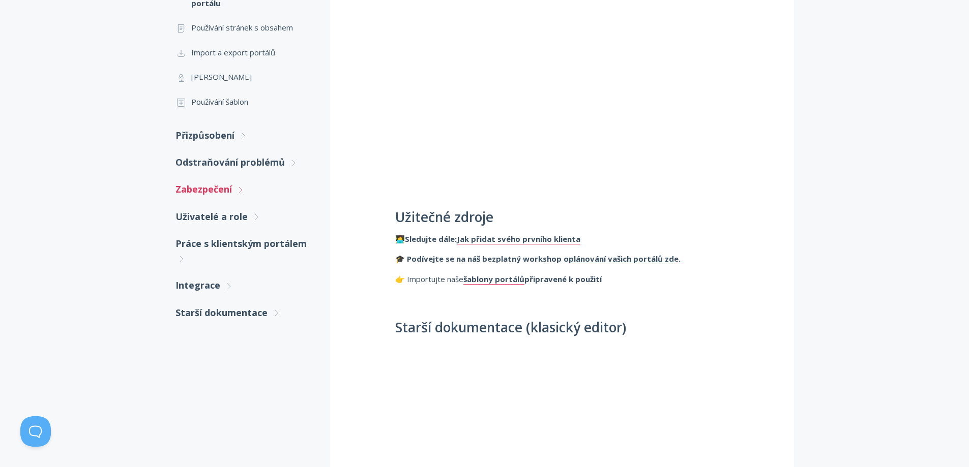
scroll to position [356, 0]
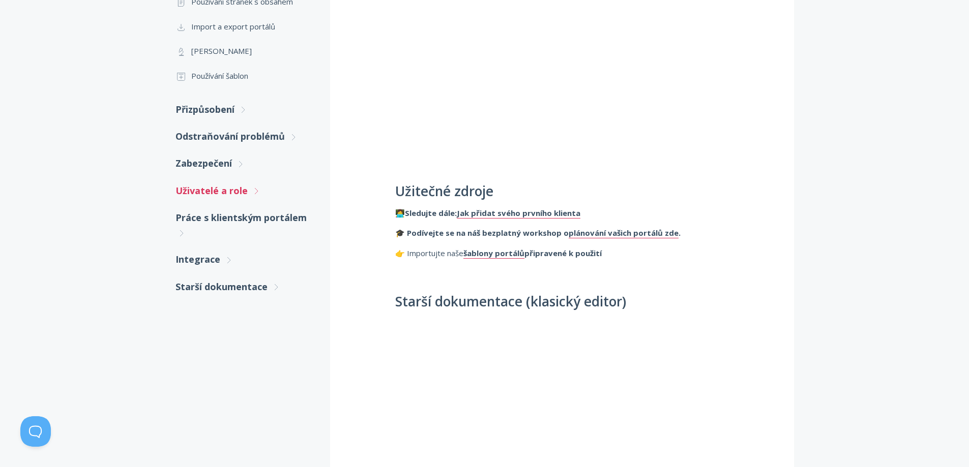
click at [223, 189] on font "Uživatelé a role" at bounding box center [211, 191] width 72 height 12
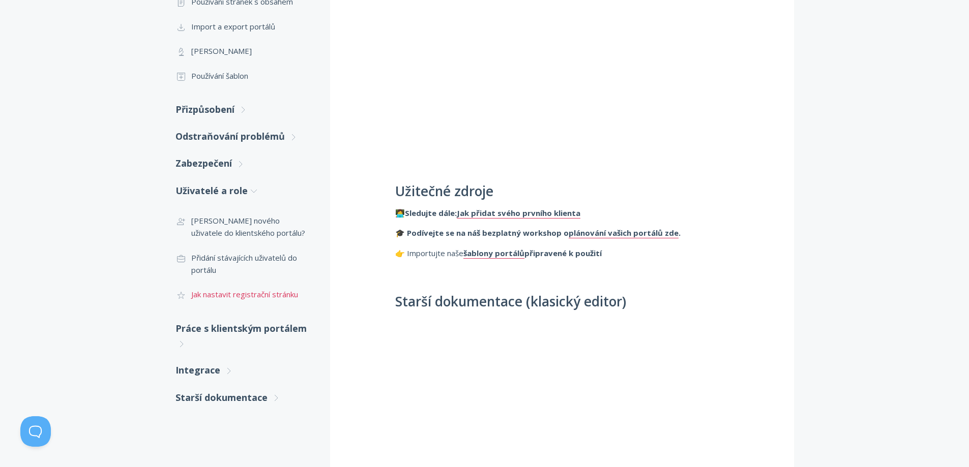
click at [231, 296] on font "Jak nastavit registrační stránku" at bounding box center [244, 294] width 107 height 10
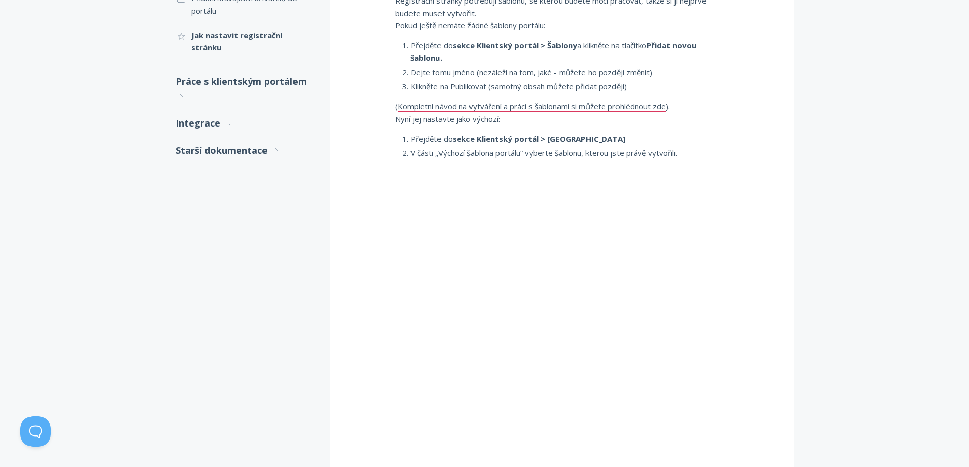
scroll to position [407, 0]
